Goal: Task Accomplishment & Management: Manage account settings

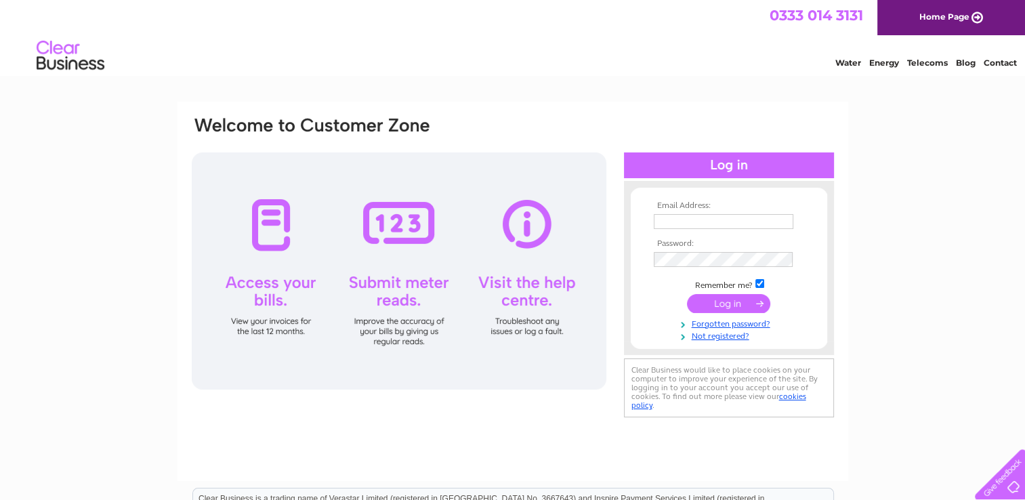
type input "se@outfitinternational.com"
click at [729, 308] on input "submit" at bounding box center [728, 303] width 83 height 19
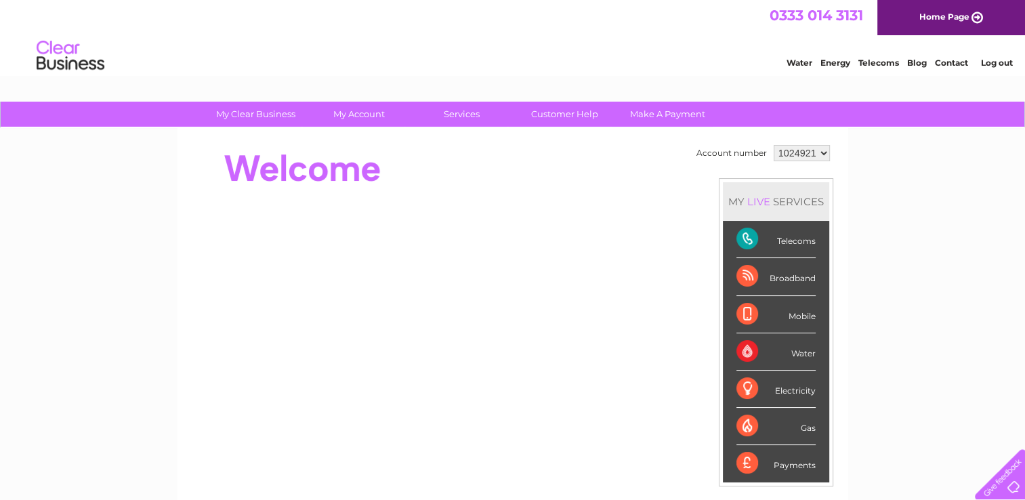
click at [769, 459] on div "Payments" at bounding box center [776, 463] width 79 height 37
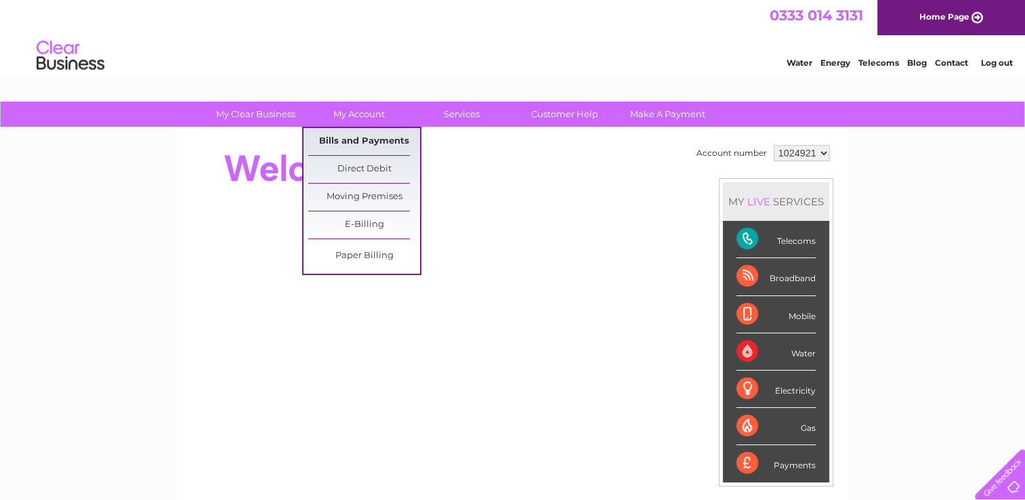
click at [354, 146] on link "Bills and Payments" at bounding box center [364, 141] width 112 height 27
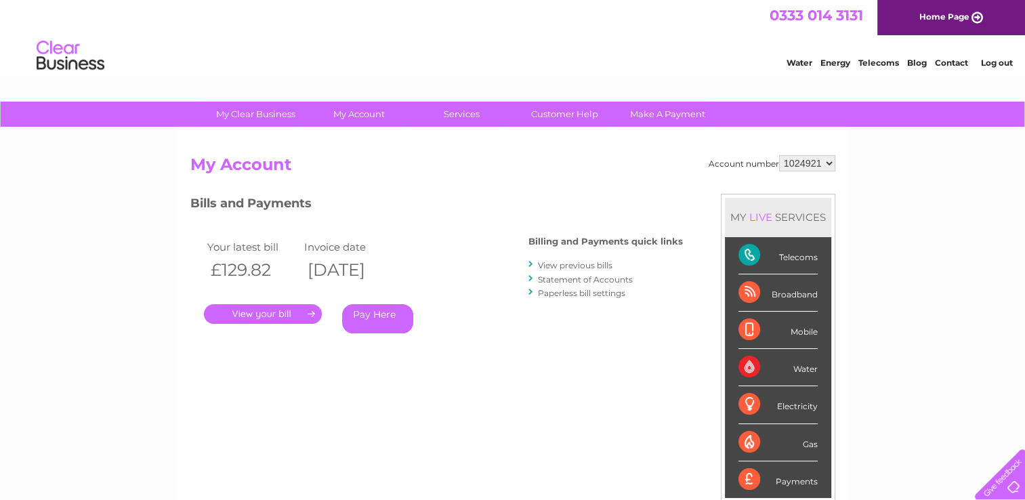
click at [247, 312] on link "." at bounding box center [263, 314] width 118 height 20
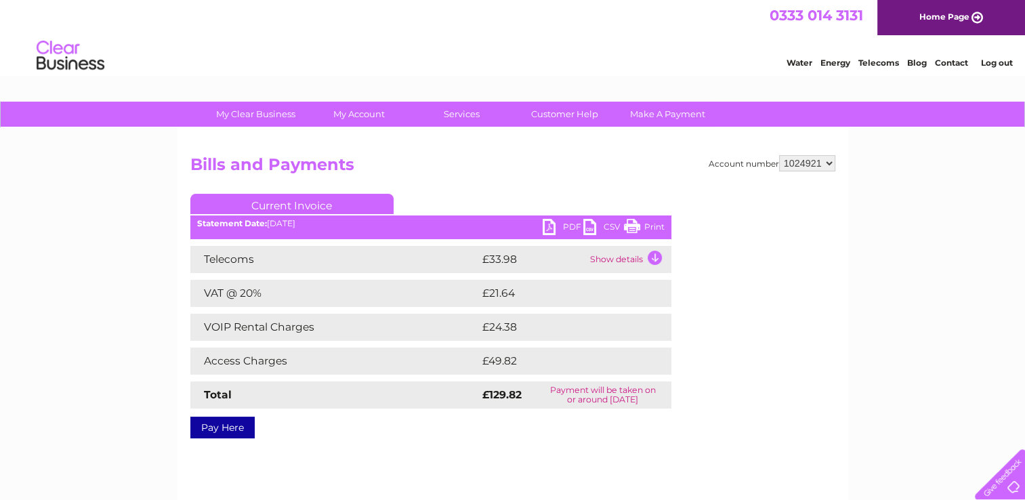
click at [565, 225] on link "PDF" at bounding box center [563, 229] width 41 height 20
